Goal: Task Accomplishment & Management: Complete application form

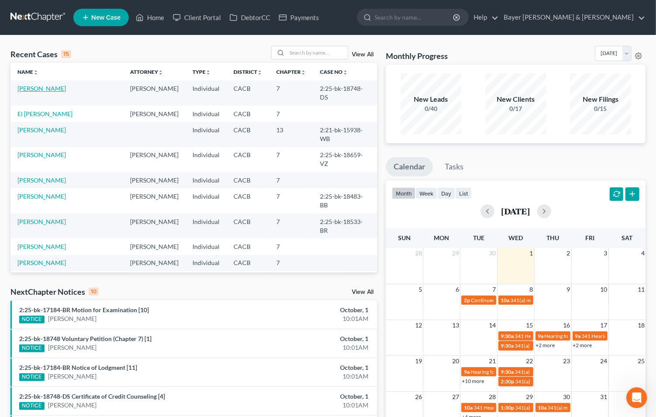
click at [41, 88] on link "[PERSON_NAME]" at bounding box center [41, 88] width 48 height 7
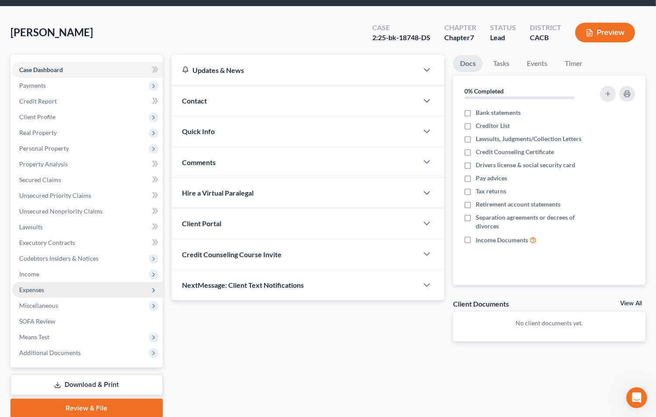
scroll to position [62, 0]
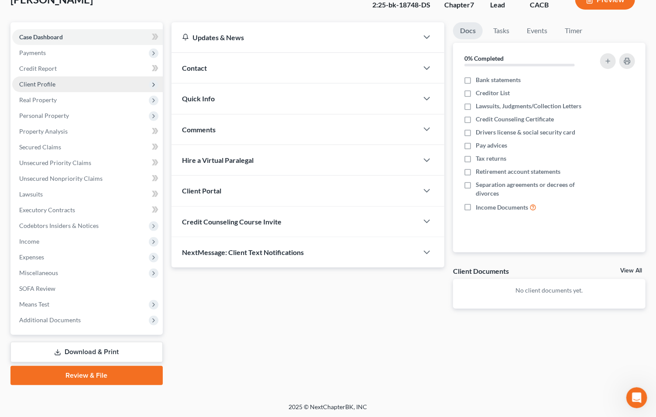
click at [45, 84] on span "Client Profile" at bounding box center [37, 83] width 36 height 7
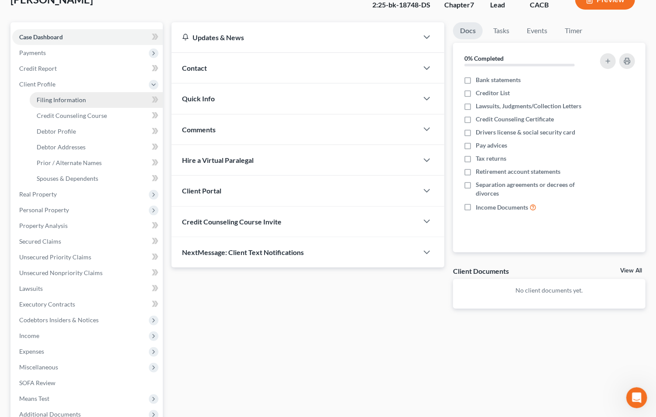
click at [50, 99] on span "Filing Information" at bounding box center [61, 99] width 49 height 7
select select "1"
select select "0"
select select "7"
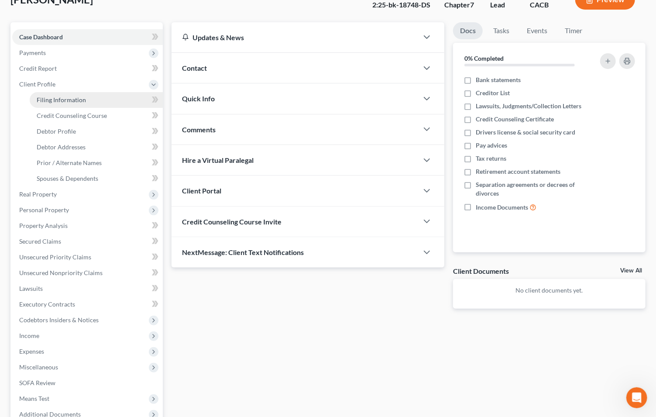
select select "2"
select select "4"
select select "0"
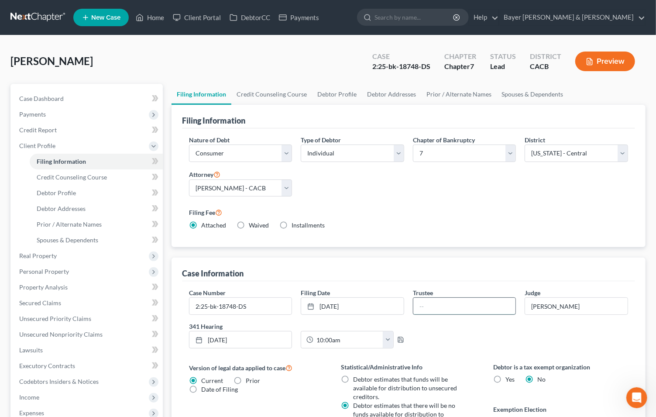
click at [434, 304] on input "text" at bounding box center [464, 306] width 103 height 17
type input "[PERSON_NAME]"
click at [400, 339] on icon "button" at bounding box center [400, 339] width 7 height 7
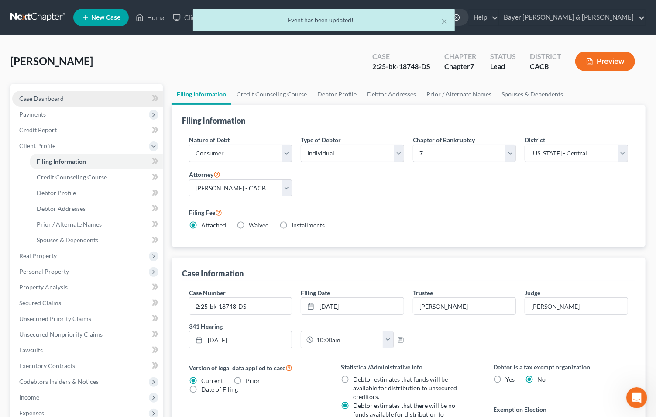
click at [90, 95] on link "Case Dashboard" at bounding box center [87, 99] width 151 height 16
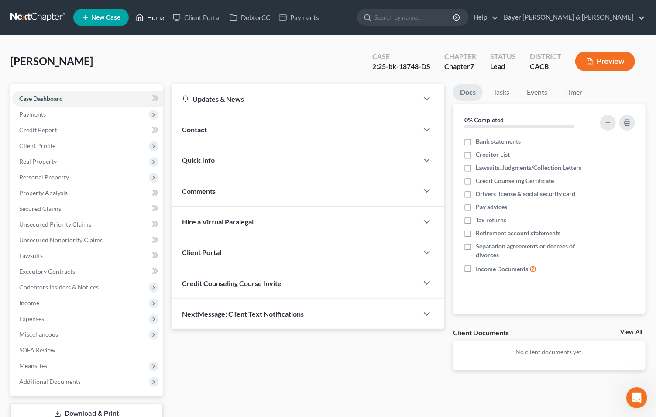
click at [158, 17] on link "Home" at bounding box center [149, 18] width 37 height 16
